Goal: Task Accomplishment & Management: Complete application form

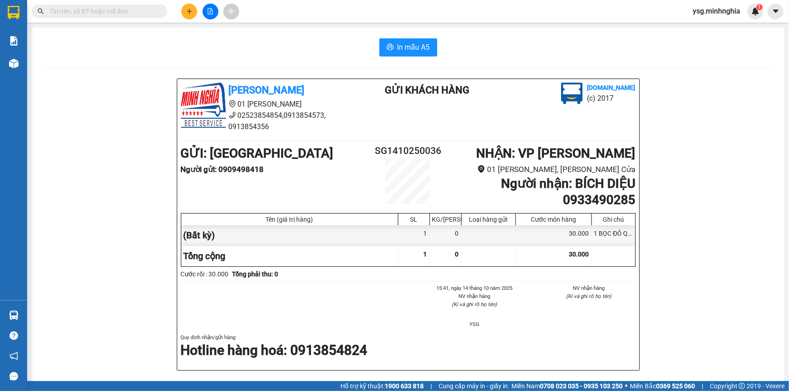
click at [187, 9] on icon "plus" at bounding box center [189, 11] width 6 height 6
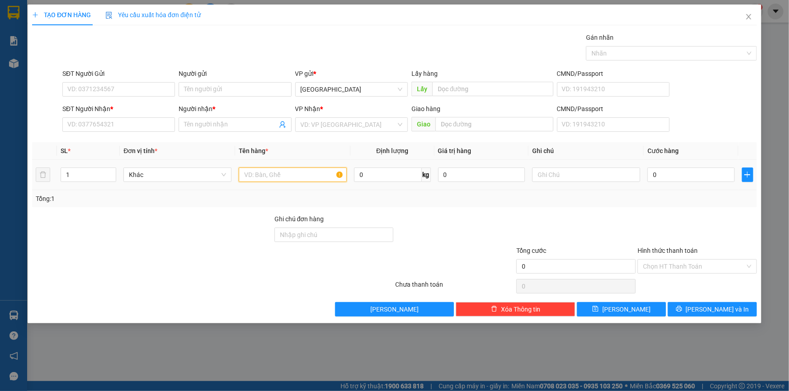
click at [257, 170] on input "text" at bounding box center [293, 175] width 108 height 14
click at [127, 127] on input "SĐT Người Nhận *" at bounding box center [118, 124] width 113 height 14
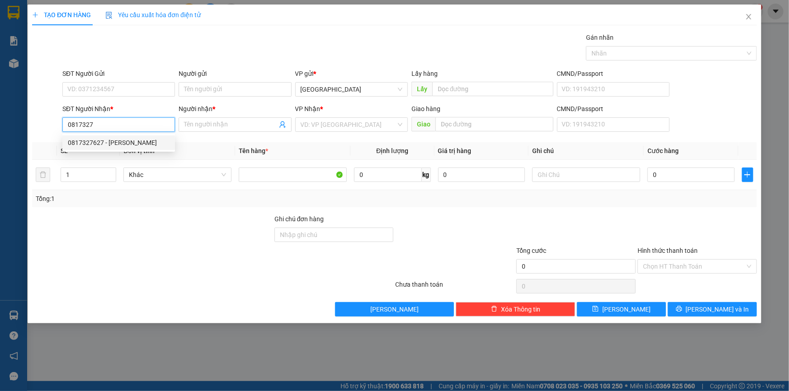
click at [122, 145] on div "0817327627 - [PERSON_NAME]" at bounding box center [119, 143] width 102 height 10
type input "0817327627"
type input "QUANG"
type input "0817327627"
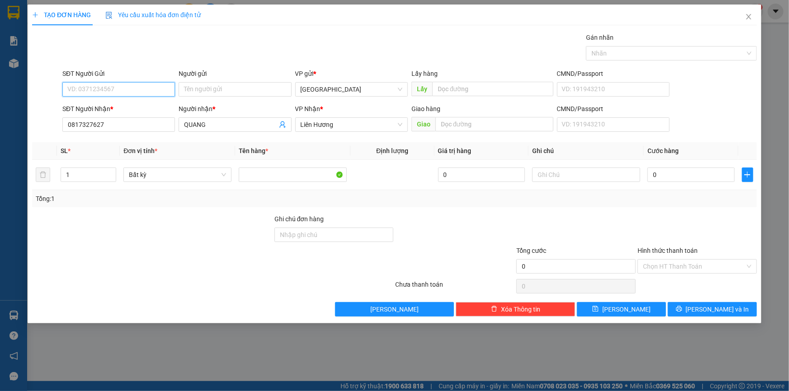
click at [116, 84] on input "SĐT Người Gửi" at bounding box center [118, 89] width 113 height 14
drag, startPoint x: 99, startPoint y: 107, endPoint x: 123, endPoint y: 107, distance: 24.4
click at [99, 107] on div "0909604611" at bounding box center [119, 108] width 102 height 10
type input "0909604611"
click at [587, 174] on input "text" at bounding box center [586, 175] width 108 height 14
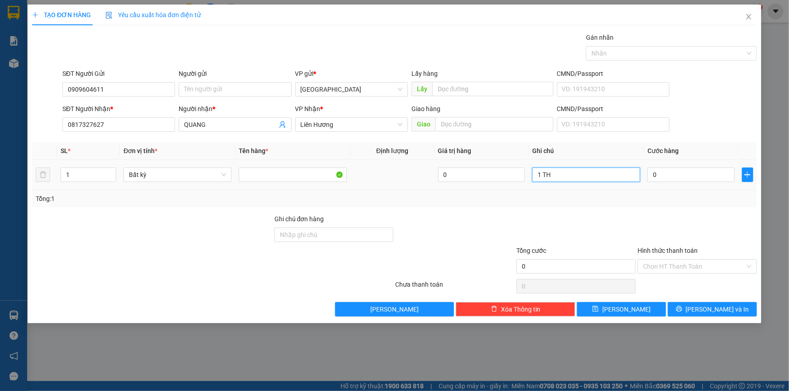
paste input "ÙNG"
paste input "Â"
paste input "ẤY"
paste input "ÃN"
type input "1 THÙNG GIẤY TEM NHÃN"
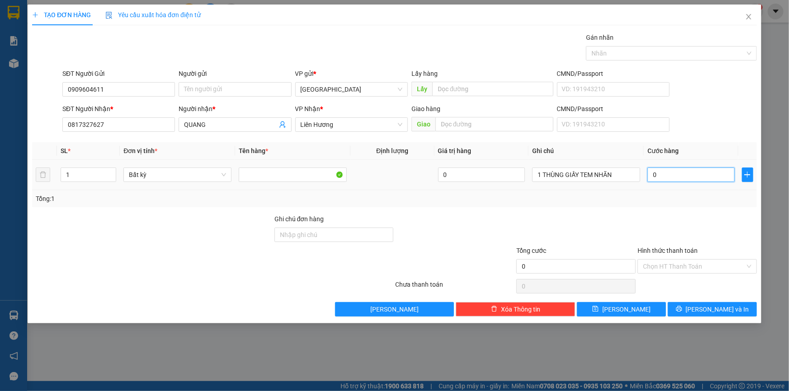
click at [663, 178] on input "0" at bounding box center [690, 175] width 87 height 14
type input "5"
type input "50"
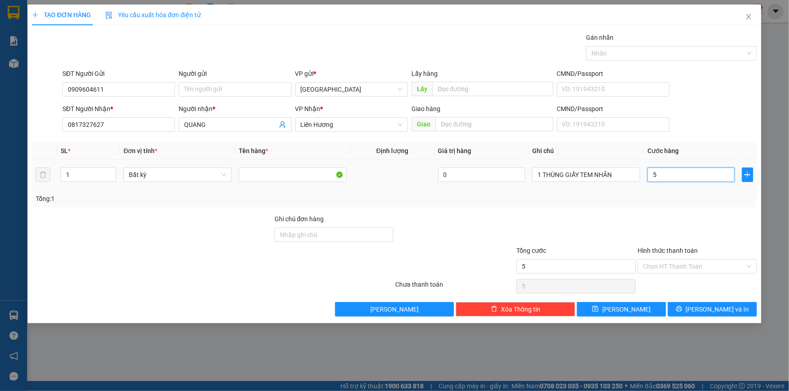
type input "50"
type input "50.000"
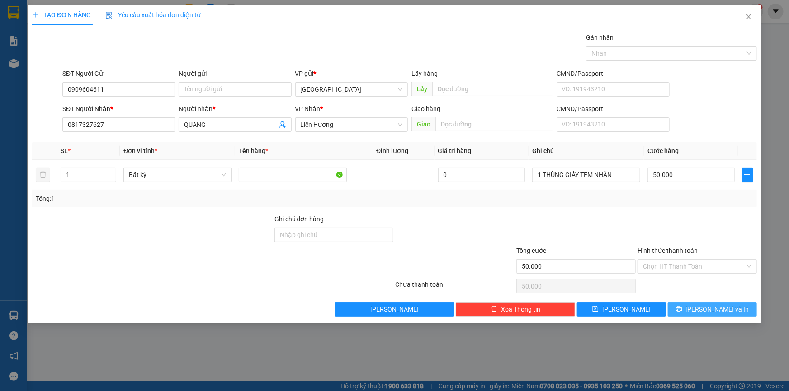
click at [714, 310] on span "[PERSON_NAME] và In" at bounding box center [717, 310] width 63 height 10
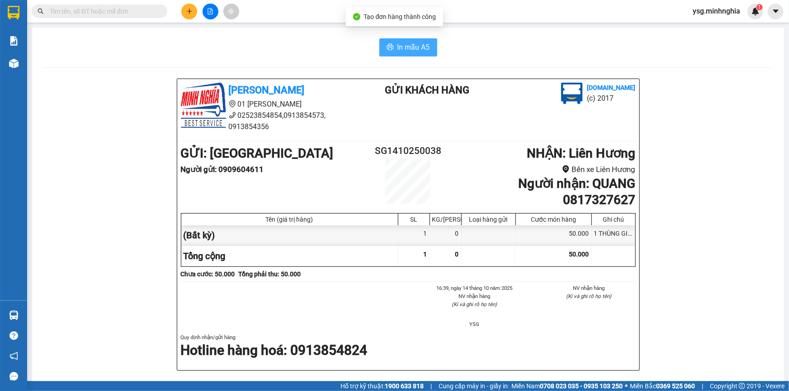
click at [393, 43] on button "In mẫu A5" at bounding box center [408, 47] width 58 height 18
drag, startPoint x: 212, startPoint y: 12, endPoint x: 211, endPoint y: 19, distance: 7.7
click at [211, 19] on div "Kết quả tìm kiếm ( 25 ) Bộ lọc Mã ĐH Trạng thái Món hàng Tổng cước Chưa cước Ng…" at bounding box center [394, 11] width 789 height 23
click at [207, 4] on button at bounding box center [210, 12] width 16 height 16
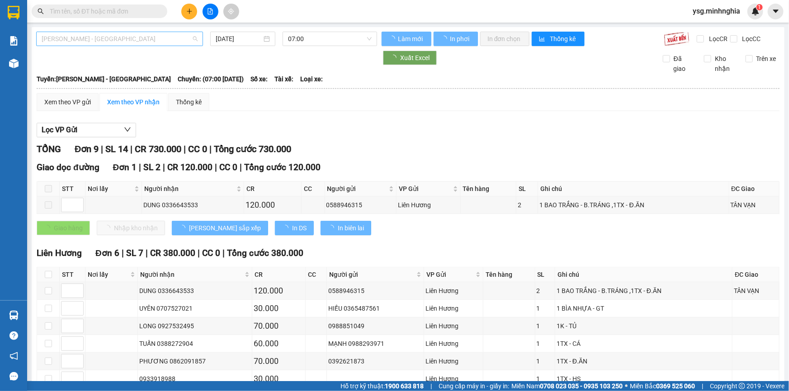
click at [133, 42] on span "[PERSON_NAME] - [GEOGRAPHIC_DATA]" at bounding box center [120, 39] width 156 height 14
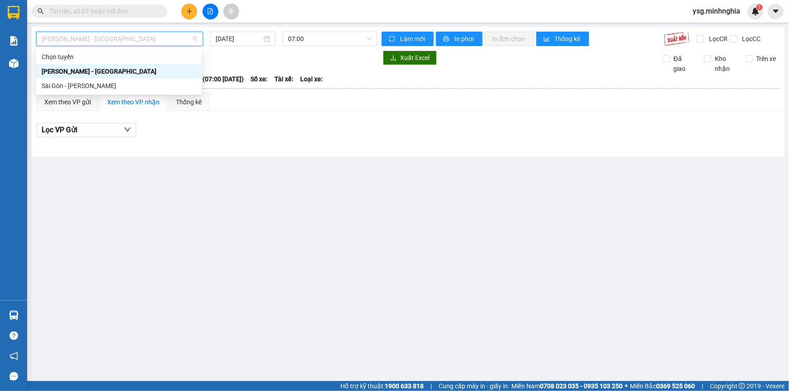
click at [91, 83] on div "Sài Gòn - [PERSON_NAME]" at bounding box center [119, 86] width 155 height 10
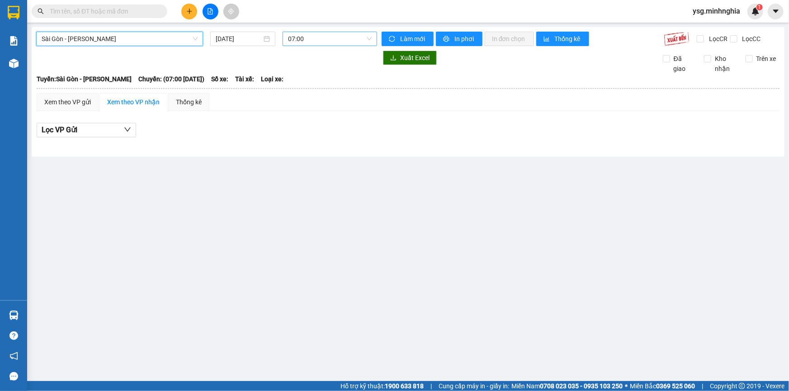
click at [315, 33] on span "07:00" at bounding box center [330, 39] width 84 height 14
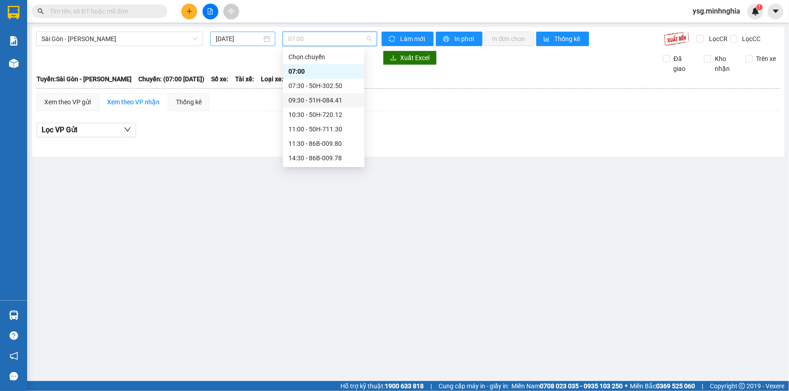
click at [243, 43] on input "[DATE]" at bounding box center [239, 39] width 46 height 10
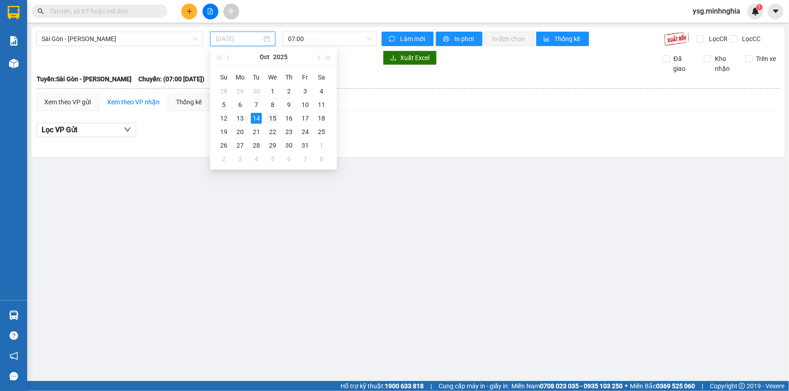
click at [269, 113] on div "15" at bounding box center [272, 118] width 11 height 11
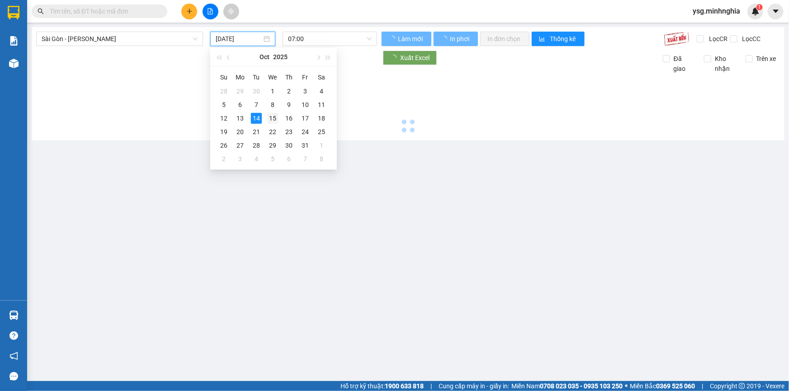
type input "15/10/2025"
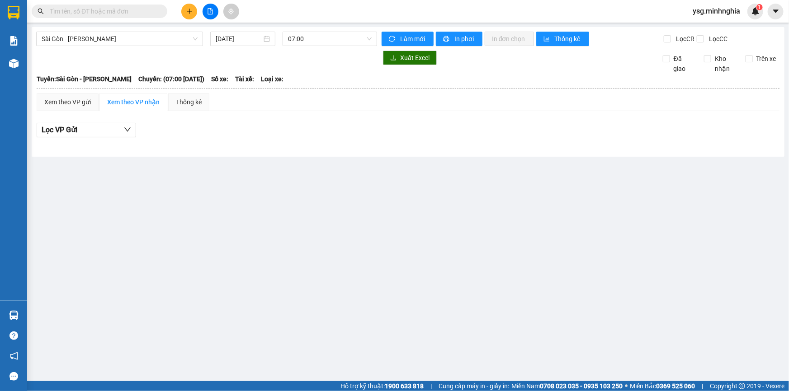
click at [305, 46] on div "Sài Gòn - Phan Rí 15/10/2025 07:00 Làm mới In phơi In đơn chọn Thống kê Lọc CR …" at bounding box center [408, 92] width 752 height 130
click at [308, 40] on span "07:00" at bounding box center [330, 39] width 84 height 14
